Goal: Information Seeking & Learning: Learn about a topic

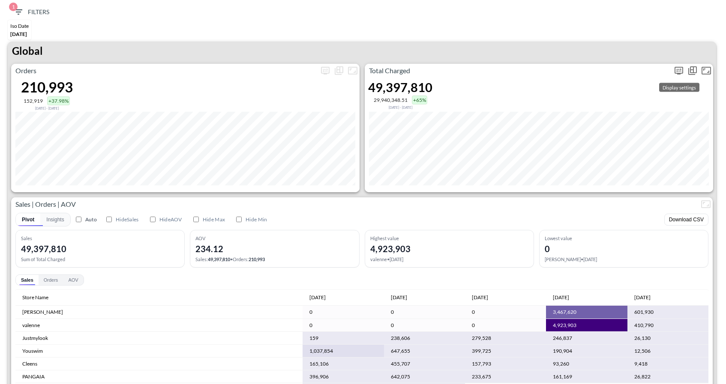
click at [677, 71] on icon "more" at bounding box center [678, 71] width 10 height 10
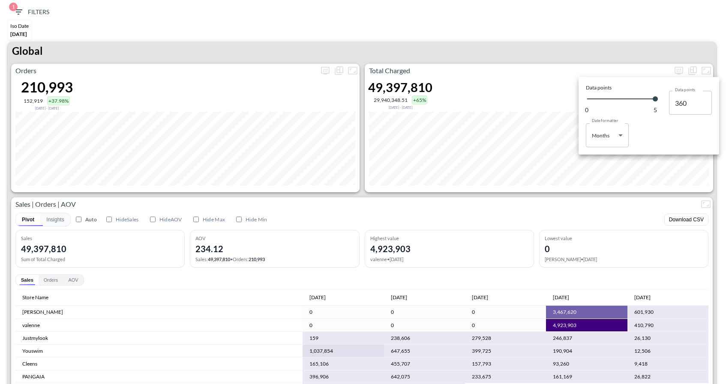
click at [556, 236] on div at bounding box center [363, 192] width 726 height 384
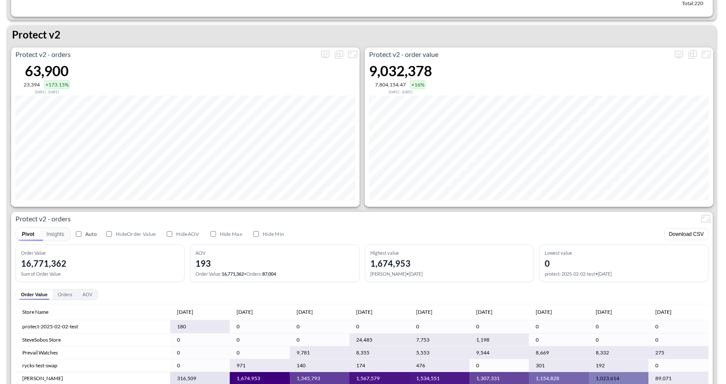
scroll to position [1742, 0]
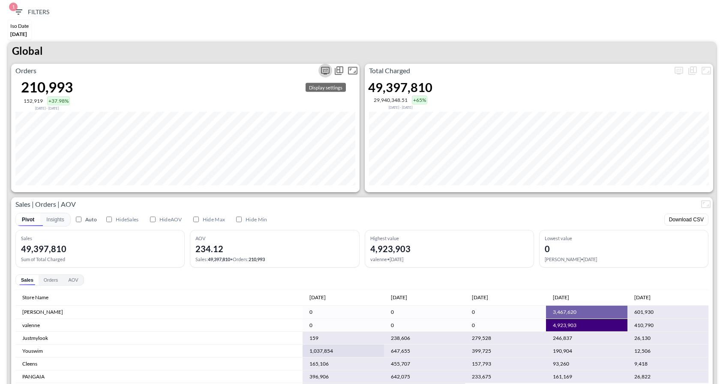
click at [325, 73] on icon "more" at bounding box center [325, 71] width 9 height 8
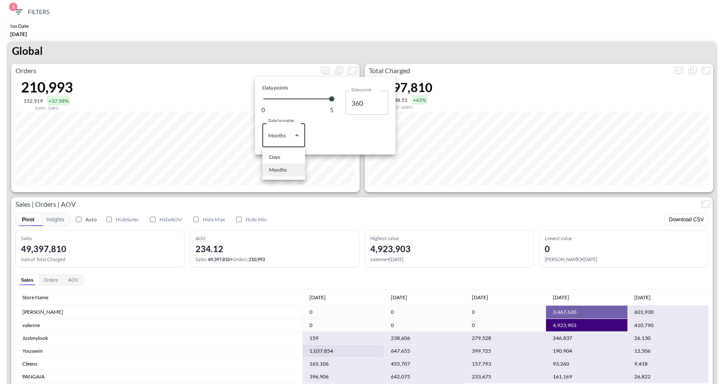
click at [302, 136] on body "BI.P.EYE, Interactive Analytics Dashboards 1 Filters Iso Date [DATE] Global Ord…" at bounding box center [363, 192] width 726 height 384
click at [278, 159] on div "Days" at bounding box center [274, 157] width 11 height 8
type input "Days"
type input "125"
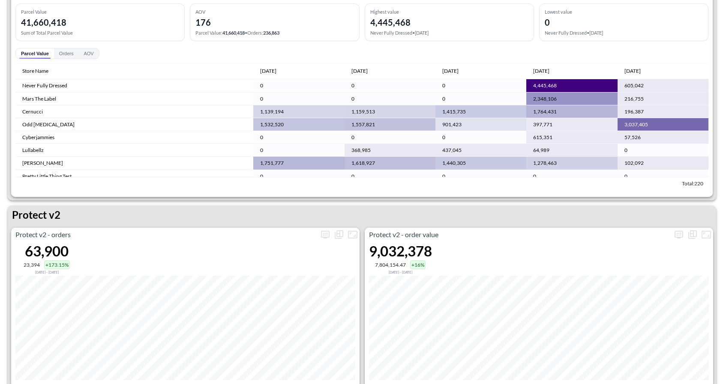
scroll to position [1488, 0]
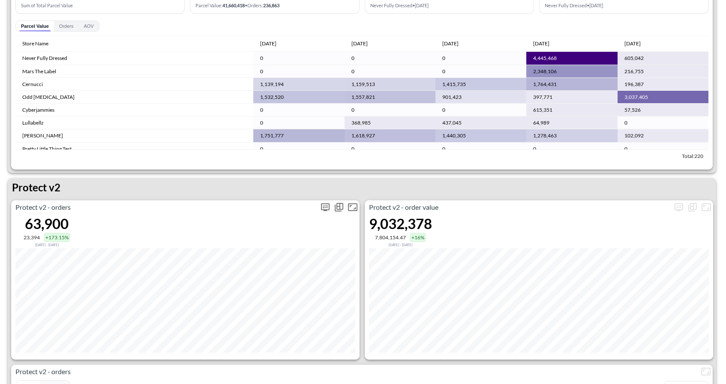
click at [327, 208] on icon "more" at bounding box center [325, 207] width 10 height 10
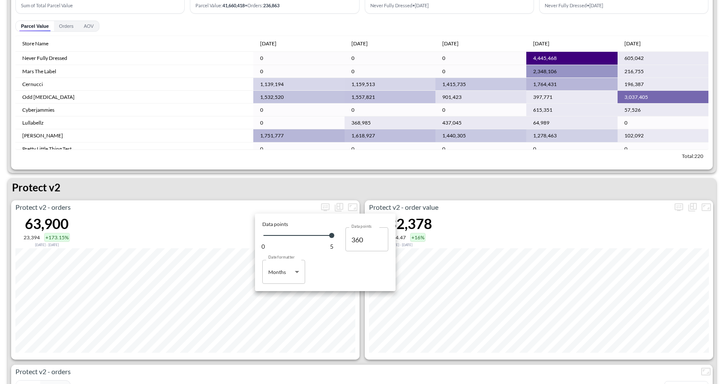
click at [302, 274] on body "BI.P.EYE, Interactive Analytics Dashboards 1 Filters Iso Date Jun 01, 2025 Glob…" at bounding box center [363, 192] width 726 height 384
click at [287, 289] on li "Days" at bounding box center [283, 293] width 43 height 13
type input "Days"
type input "125"
click at [490, 182] on div at bounding box center [363, 192] width 726 height 384
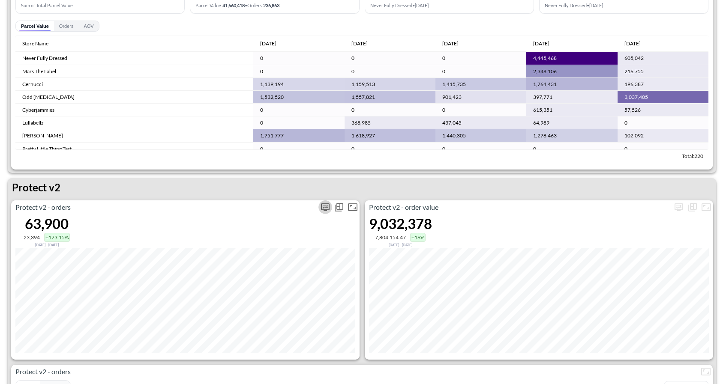
click at [323, 207] on icon "more" at bounding box center [325, 206] width 5 height 3
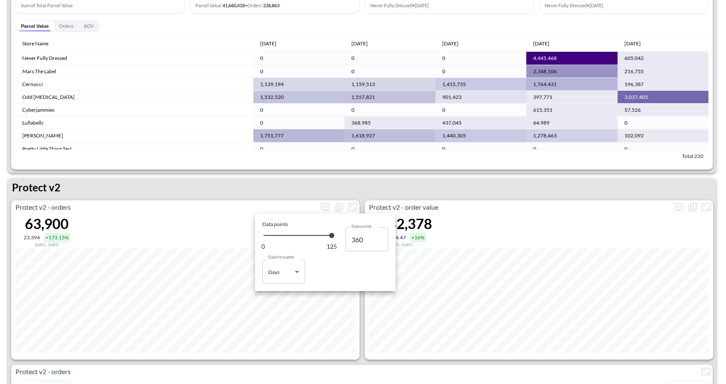
click at [287, 283] on body "BI.P.EYE, Interactive Analytics Dashboards 1 Filters Iso Date Jun 01, 2025 Glob…" at bounding box center [363, 192] width 726 height 384
click at [275, 311] on li "Months" at bounding box center [283, 306] width 43 height 13
type input "Months"
click at [428, 186] on div at bounding box center [363, 192] width 726 height 384
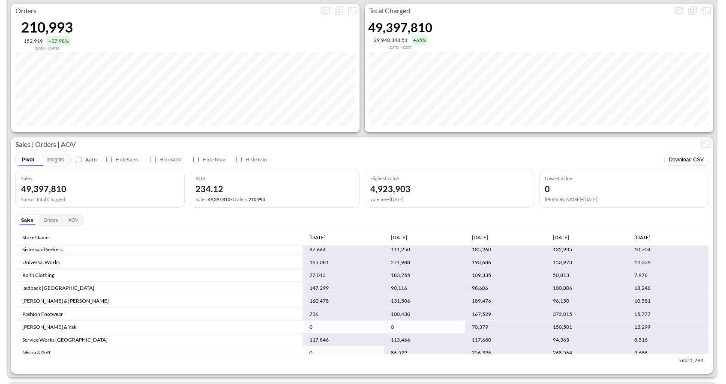
scroll to position [0, 0]
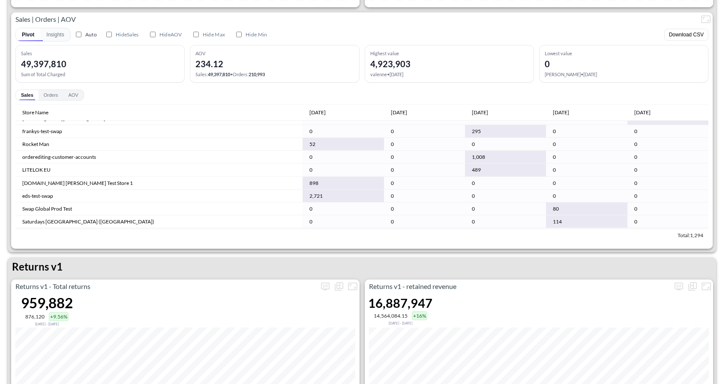
scroll to position [188, 0]
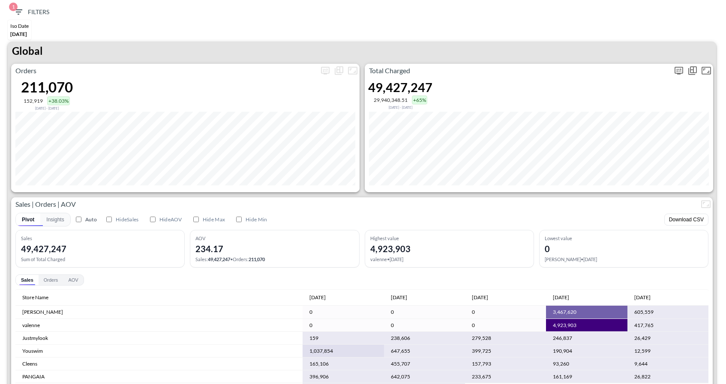
click at [679, 71] on icon "more" at bounding box center [678, 71] width 10 height 10
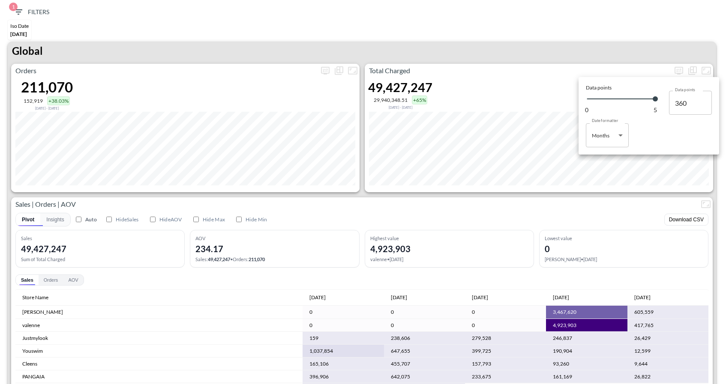
click at [595, 142] on body "BI.P.EYE, Interactive Analytics Dashboards 1 Filters Iso Date Jun 01, 2025 Glob…" at bounding box center [363, 192] width 726 height 384
click at [595, 160] on div "Days" at bounding box center [597, 157] width 11 height 8
type input "Days"
type input "125"
click at [596, 193] on div at bounding box center [363, 192] width 726 height 384
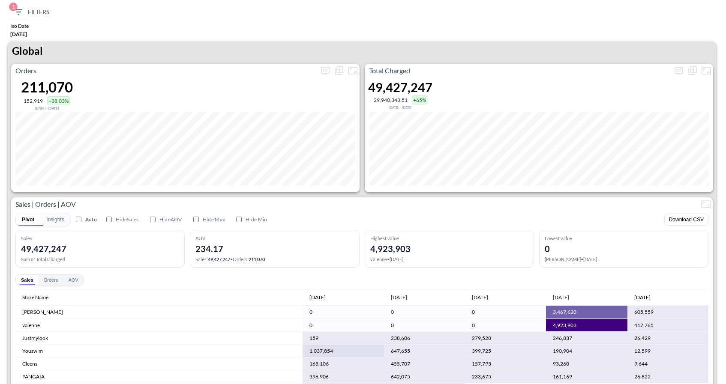
click at [672, 64] on button "more" at bounding box center [679, 71] width 14 height 14
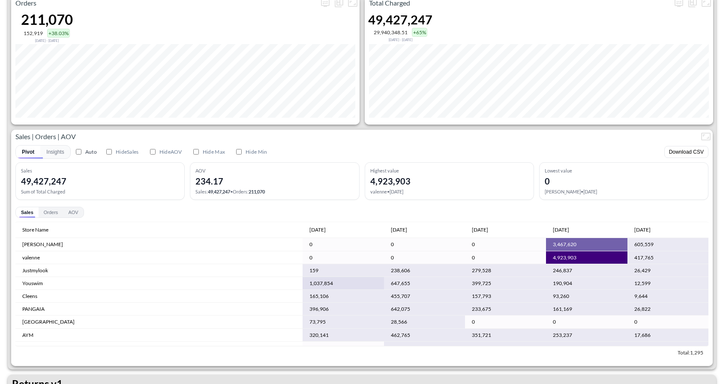
scroll to position [73, 0]
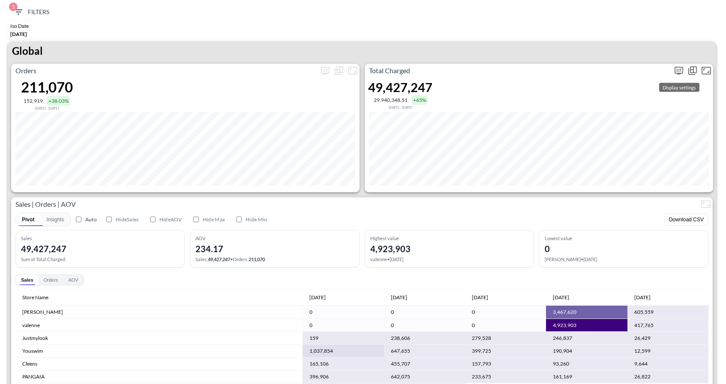
click at [676, 69] on icon "more" at bounding box center [678, 71] width 10 height 10
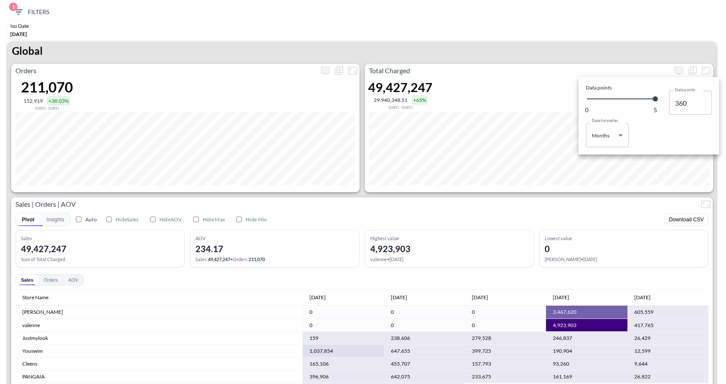
click at [612, 143] on body "BI.P.EYE, Interactive Analytics Dashboards 1 Filters Iso Date Jun 01, 2025 Glob…" at bounding box center [363, 192] width 726 height 384
click at [605, 160] on li "Days" at bounding box center [607, 157] width 43 height 13
type input "Days"
type input "125"
click at [629, 188] on div at bounding box center [363, 192] width 726 height 384
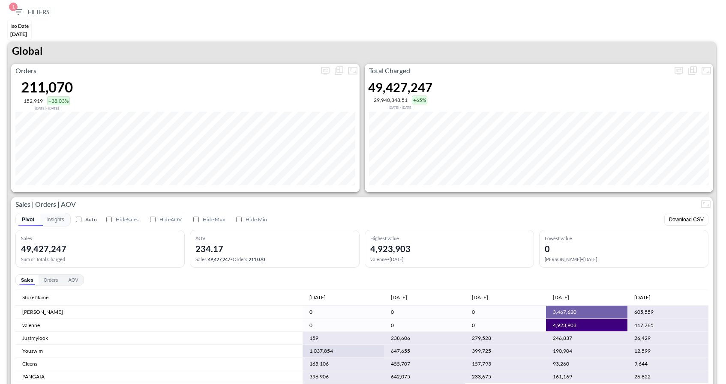
click at [678, 57] on div "Global" at bounding box center [362, 53] width 708 height 22
click at [678, 66] on icon "more" at bounding box center [678, 71] width 10 height 10
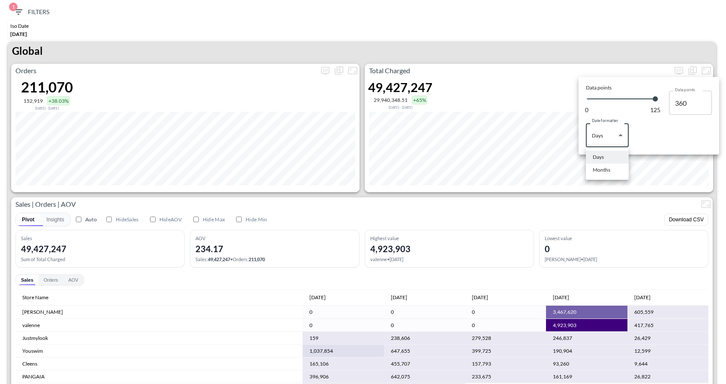
click at [605, 138] on body "BI.P.EYE, Interactive Analytics Dashboards 1 Filters Iso Date Jun 01, 2025 Glob…" at bounding box center [363, 192] width 726 height 384
click at [607, 164] on li "Months" at bounding box center [607, 170] width 43 height 13
type input "Months"
click at [600, 56] on div at bounding box center [363, 192] width 726 height 384
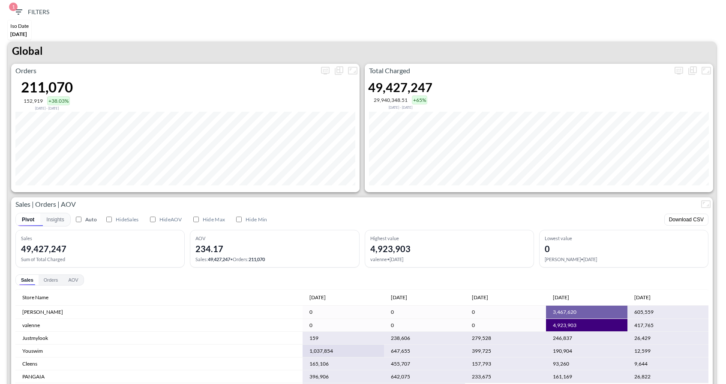
click at [671, 281] on div "Sales Orders AOV" at bounding box center [361, 280] width 693 height 11
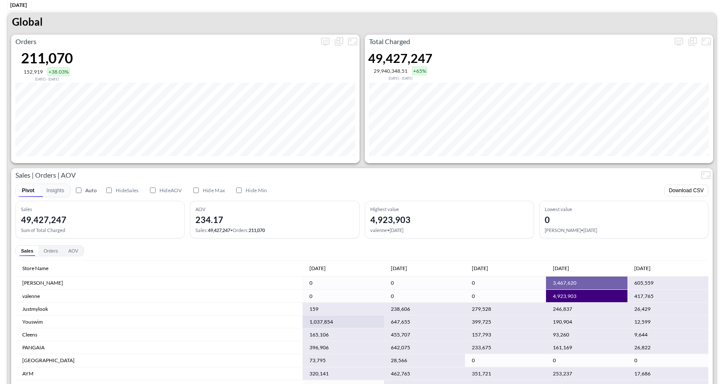
scroll to position [29, 0]
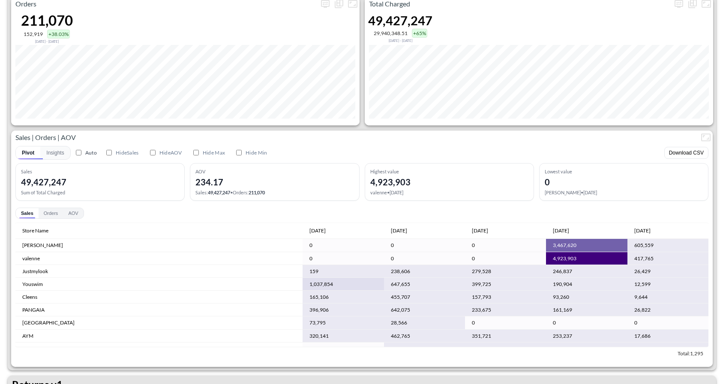
scroll to position [56, 0]
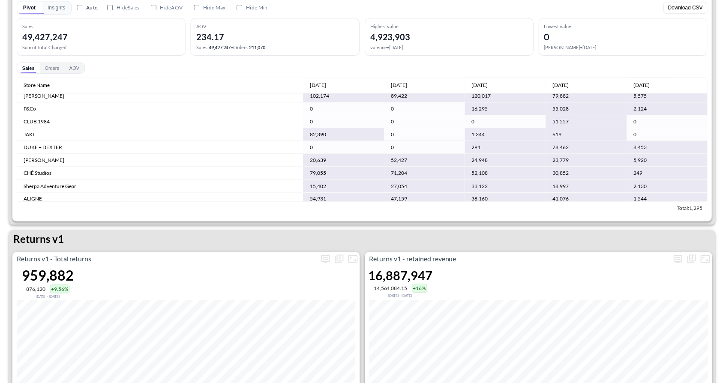
scroll to position [586, 0]
